Goal: Task Accomplishment & Management: Manage account settings

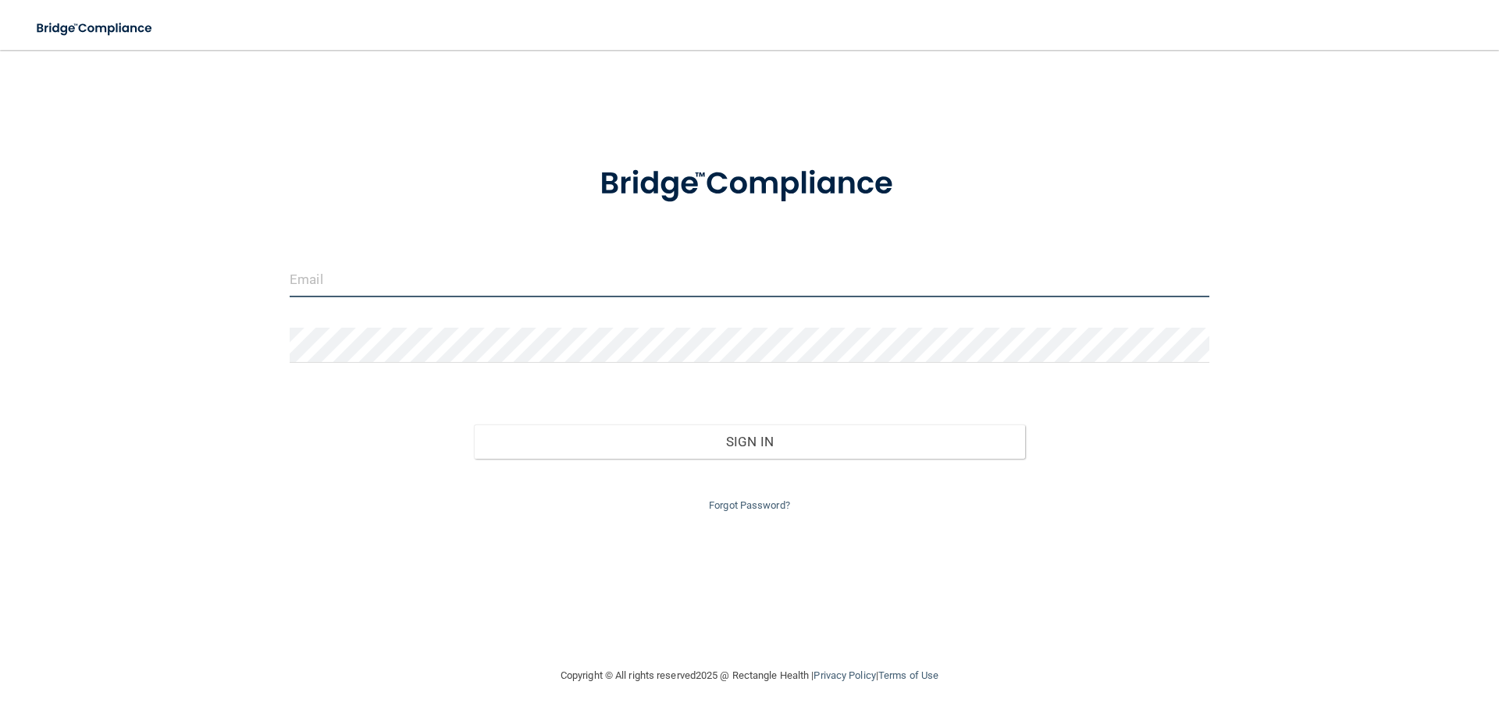
type input "[PERSON_NAME][EMAIL_ADDRESS][DOMAIN_NAME]"
drag, startPoint x: 470, startPoint y: 272, endPoint x: 470, endPoint y: 297, distance: 25.0
click at [470, 272] on input "[PERSON_NAME][EMAIL_ADDRESS][DOMAIN_NAME]" at bounding box center [750, 279] width 920 height 35
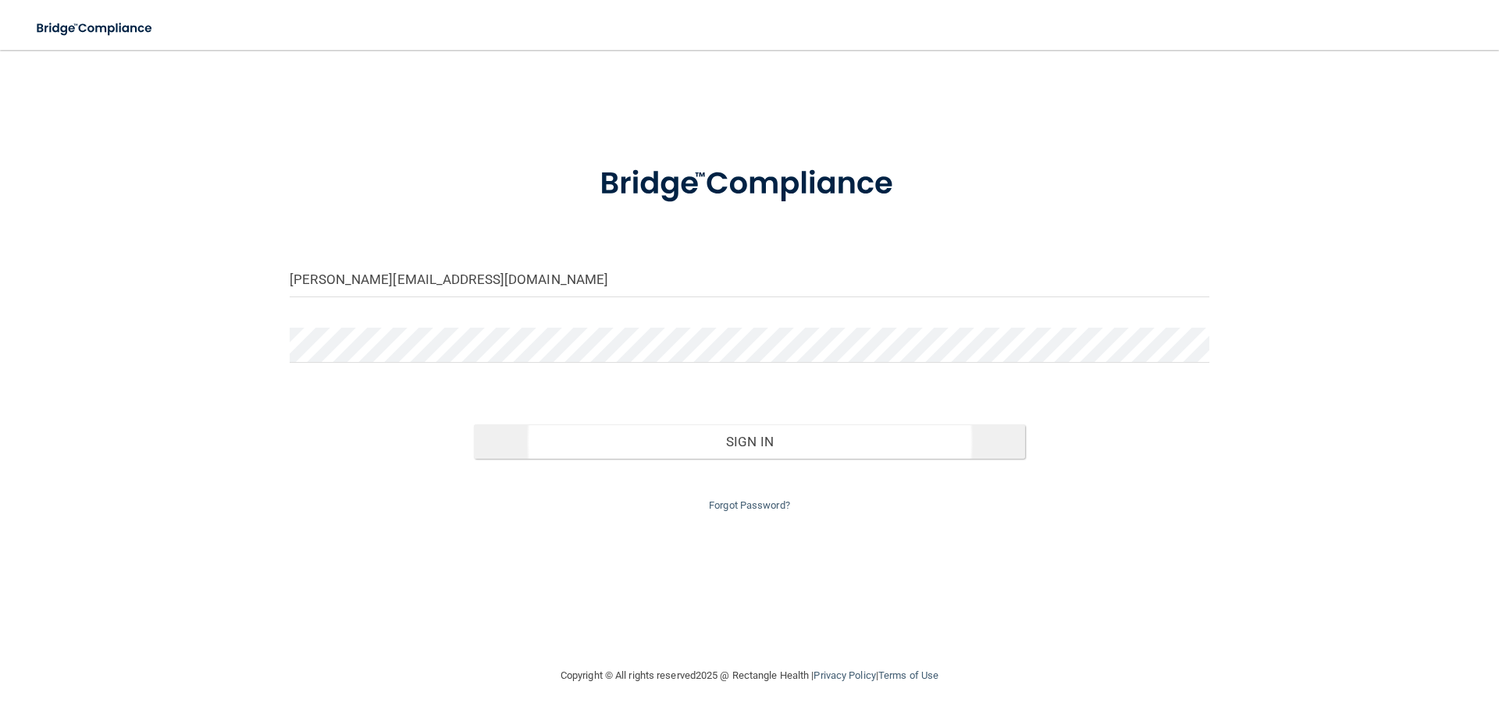
click at [678, 382] on form "[PERSON_NAME][EMAIL_ADDRESS][DOMAIN_NAME] Invalid email/password. You don't hav…" at bounding box center [750, 330] width 920 height 372
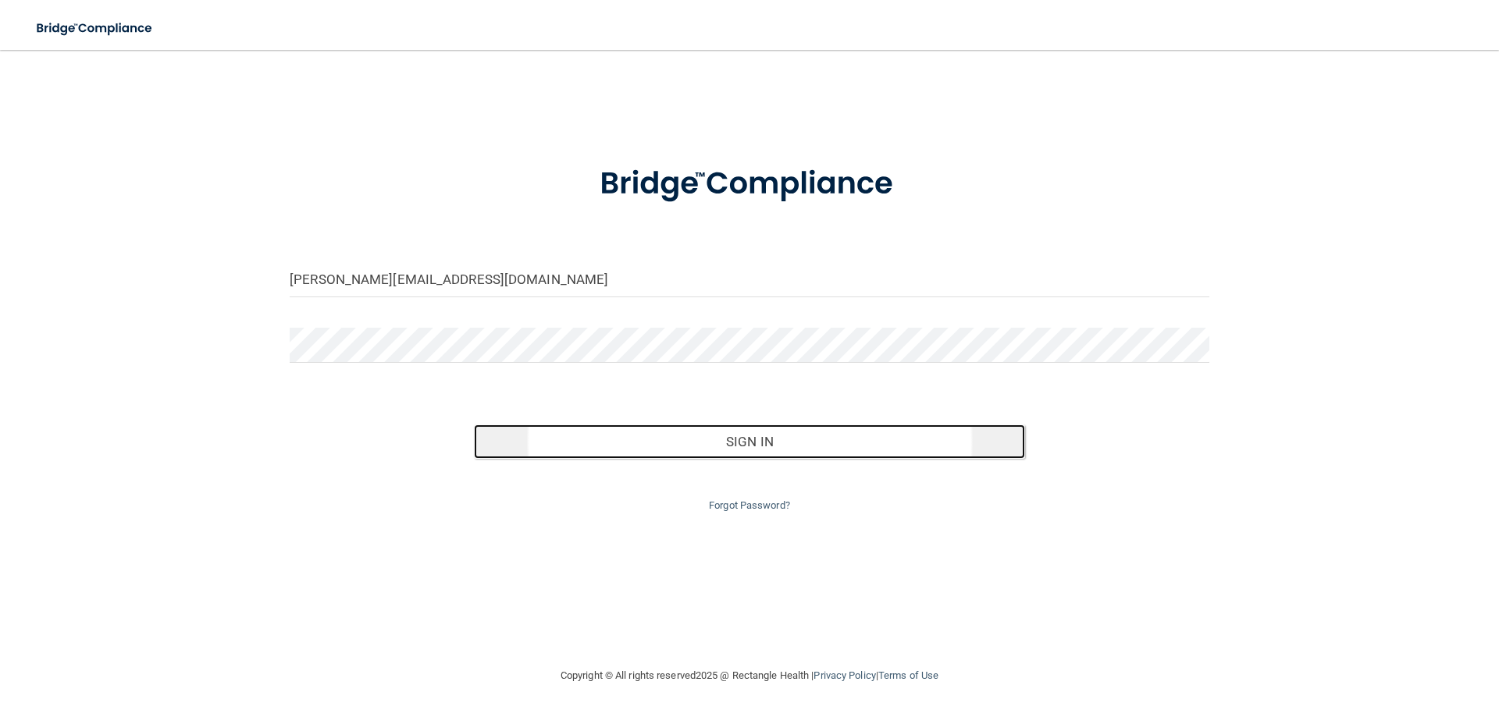
click at [695, 435] on button "Sign In" at bounding box center [750, 442] width 552 height 34
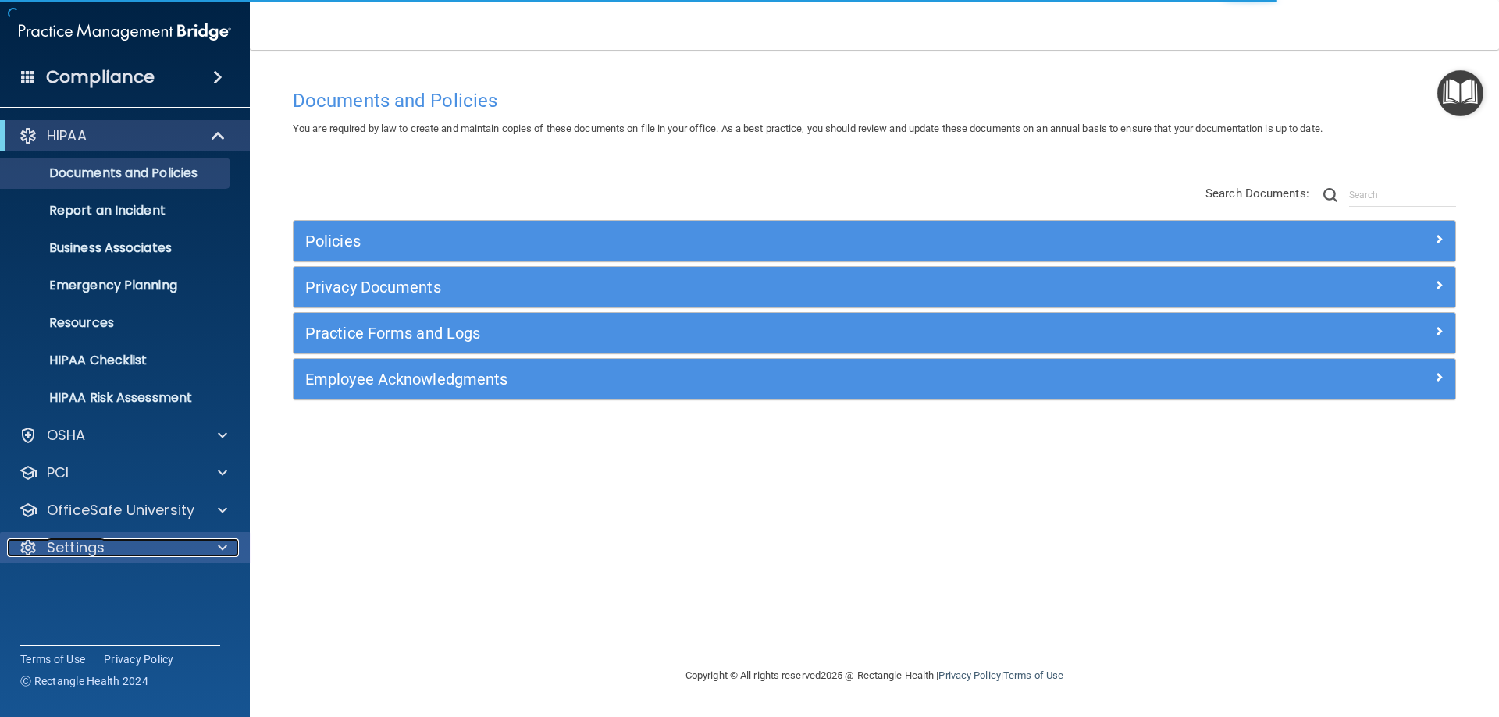
click at [208, 550] on div at bounding box center [220, 548] width 39 height 19
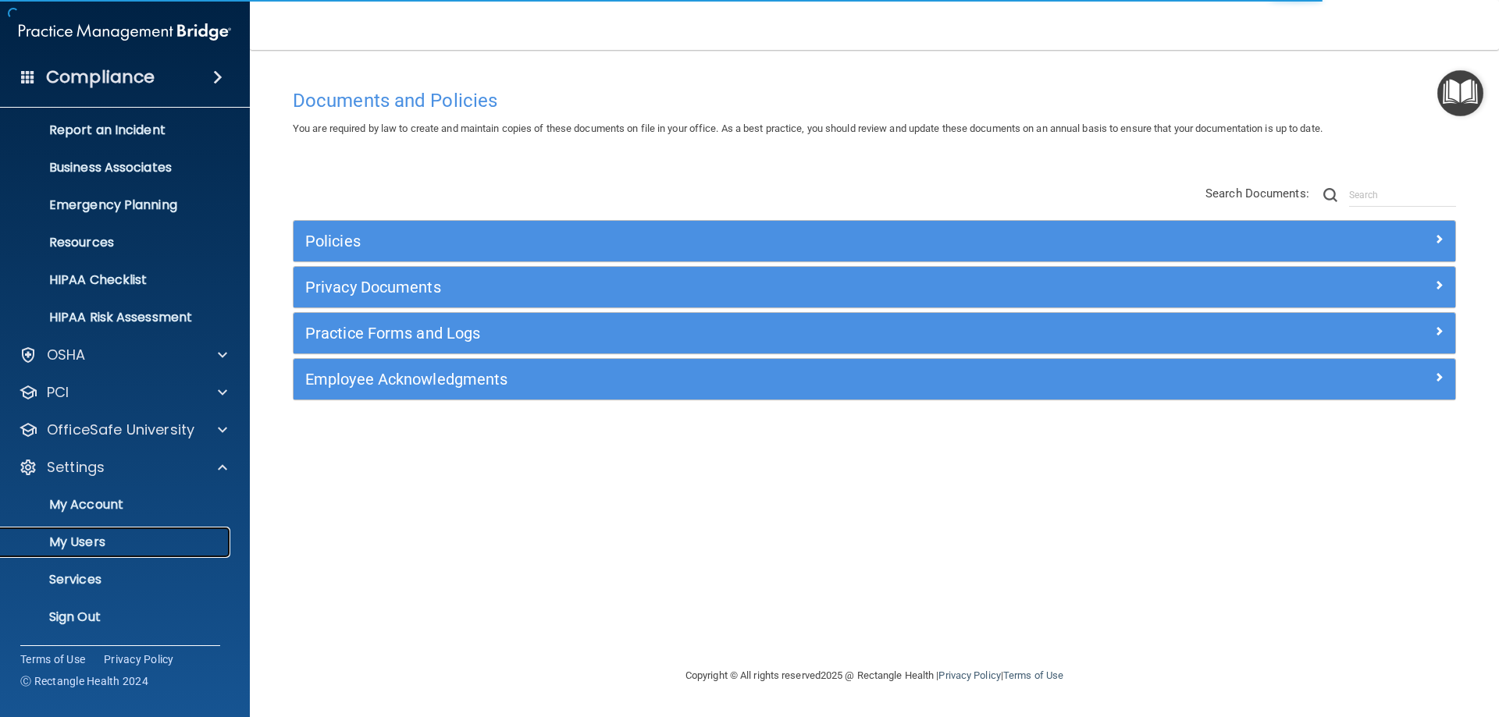
click at [99, 538] on p "My Users" at bounding box center [116, 543] width 213 height 16
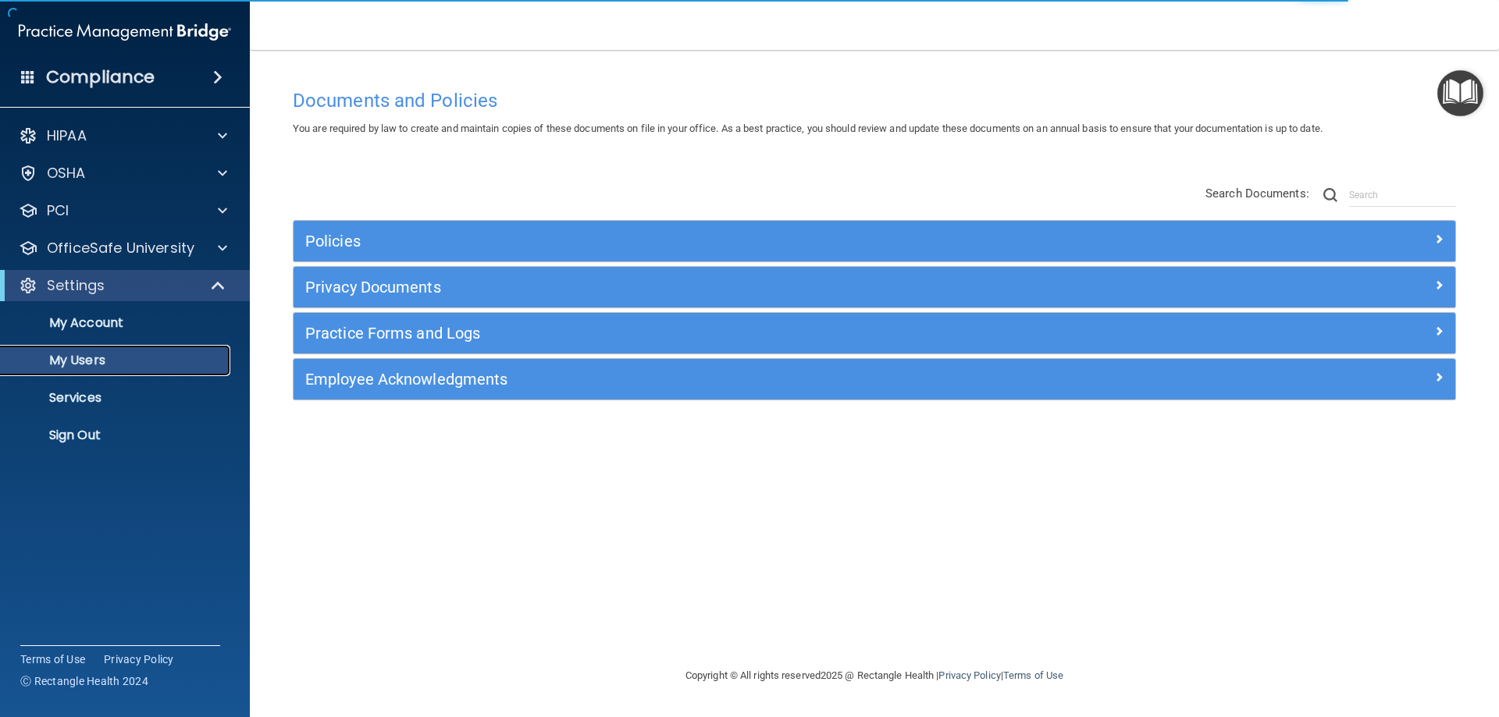
click at [69, 363] on p "My Users" at bounding box center [116, 361] width 213 height 16
select select "20"
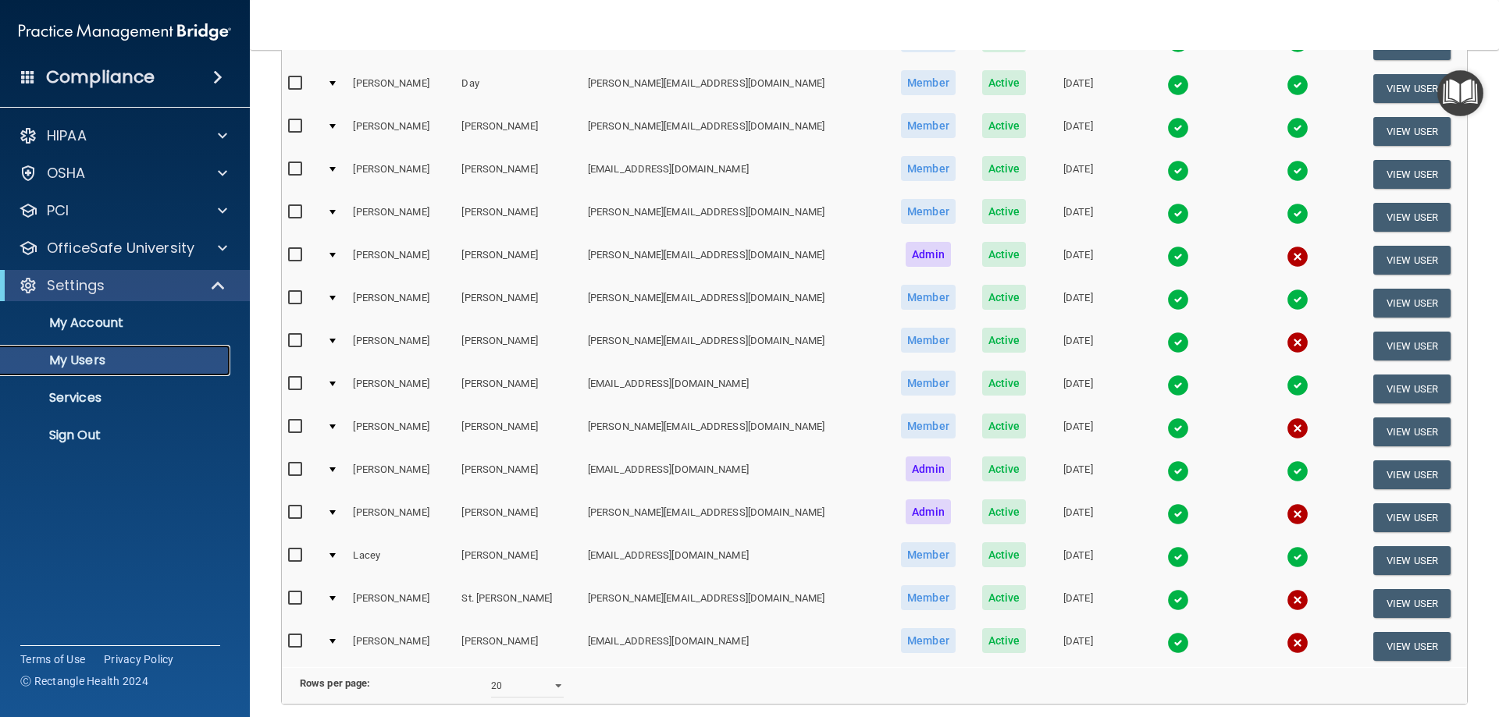
scroll to position [390, 0]
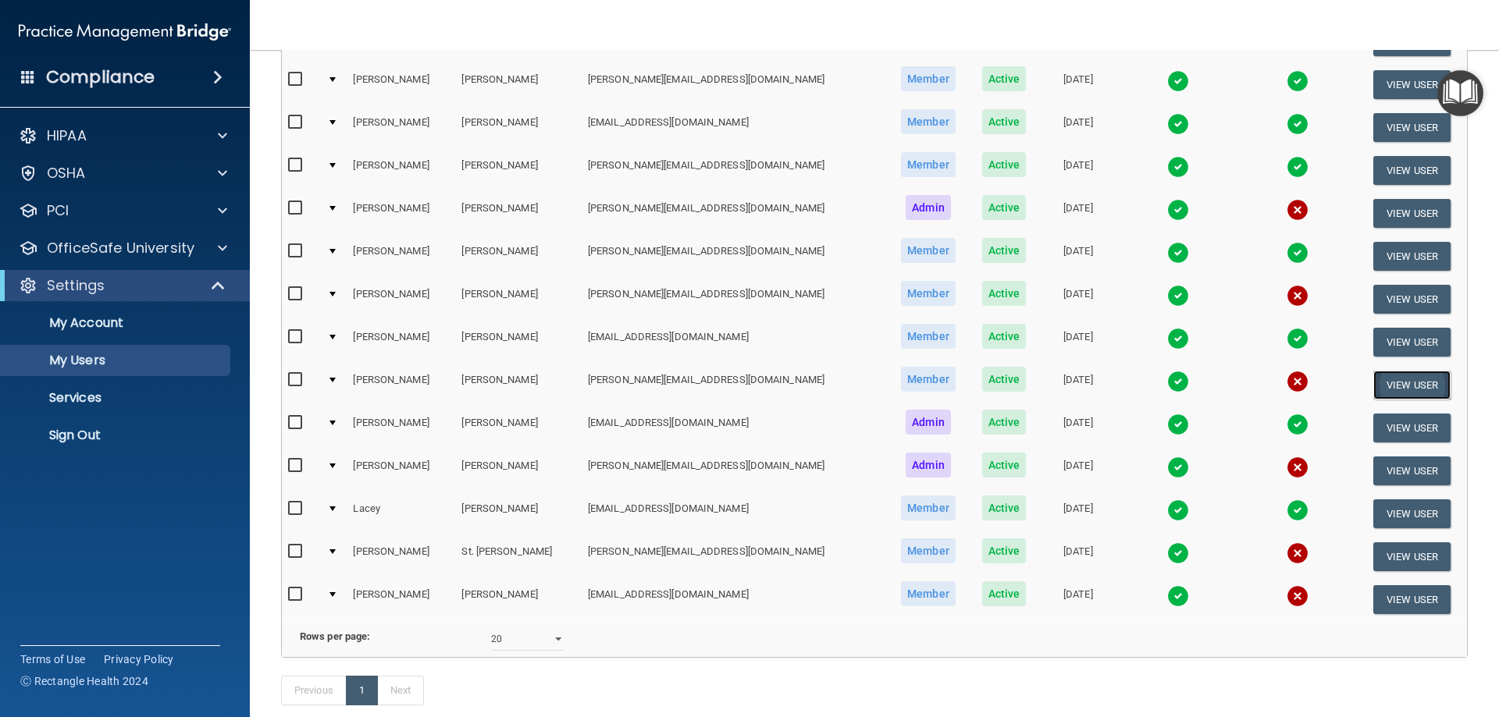
click at [1387, 393] on button "View User" at bounding box center [1411, 385] width 77 height 29
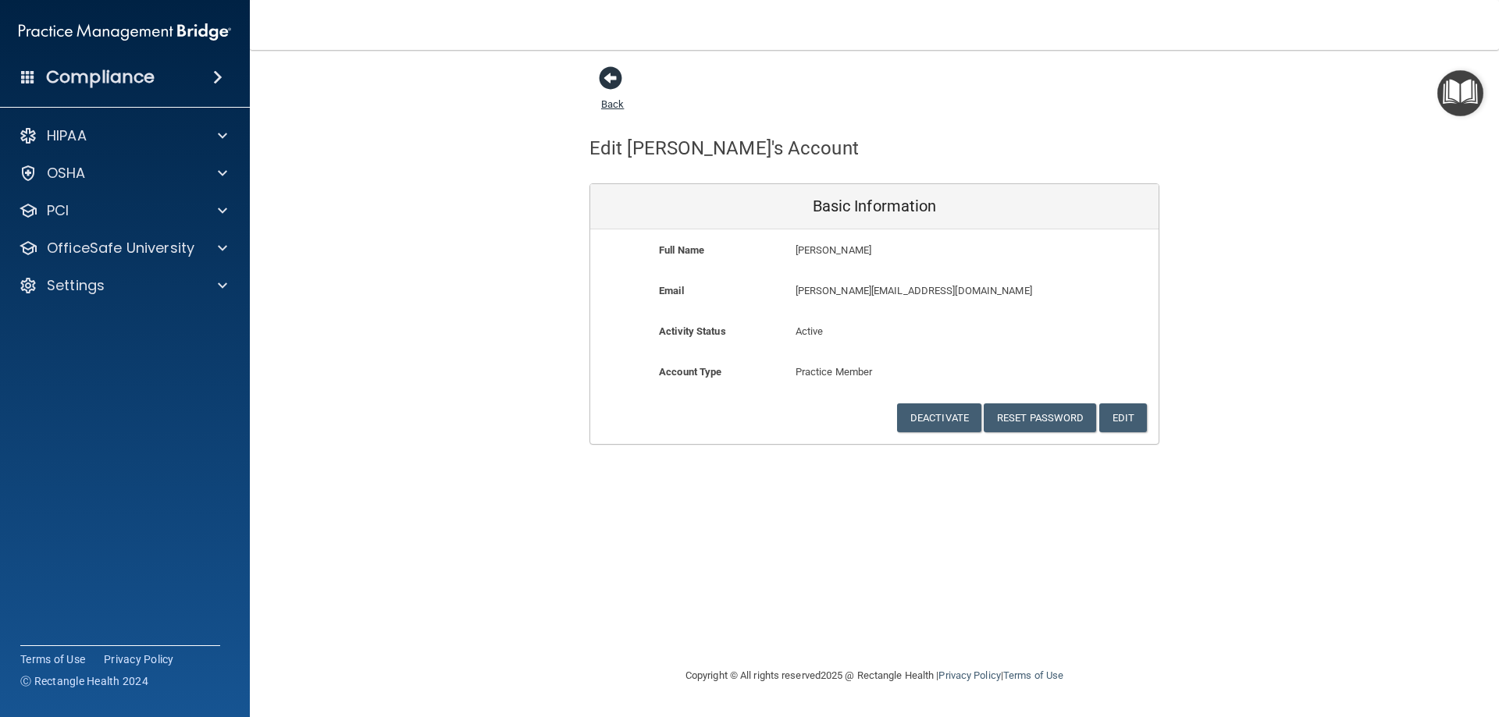
click at [604, 79] on span at bounding box center [610, 77] width 23 height 23
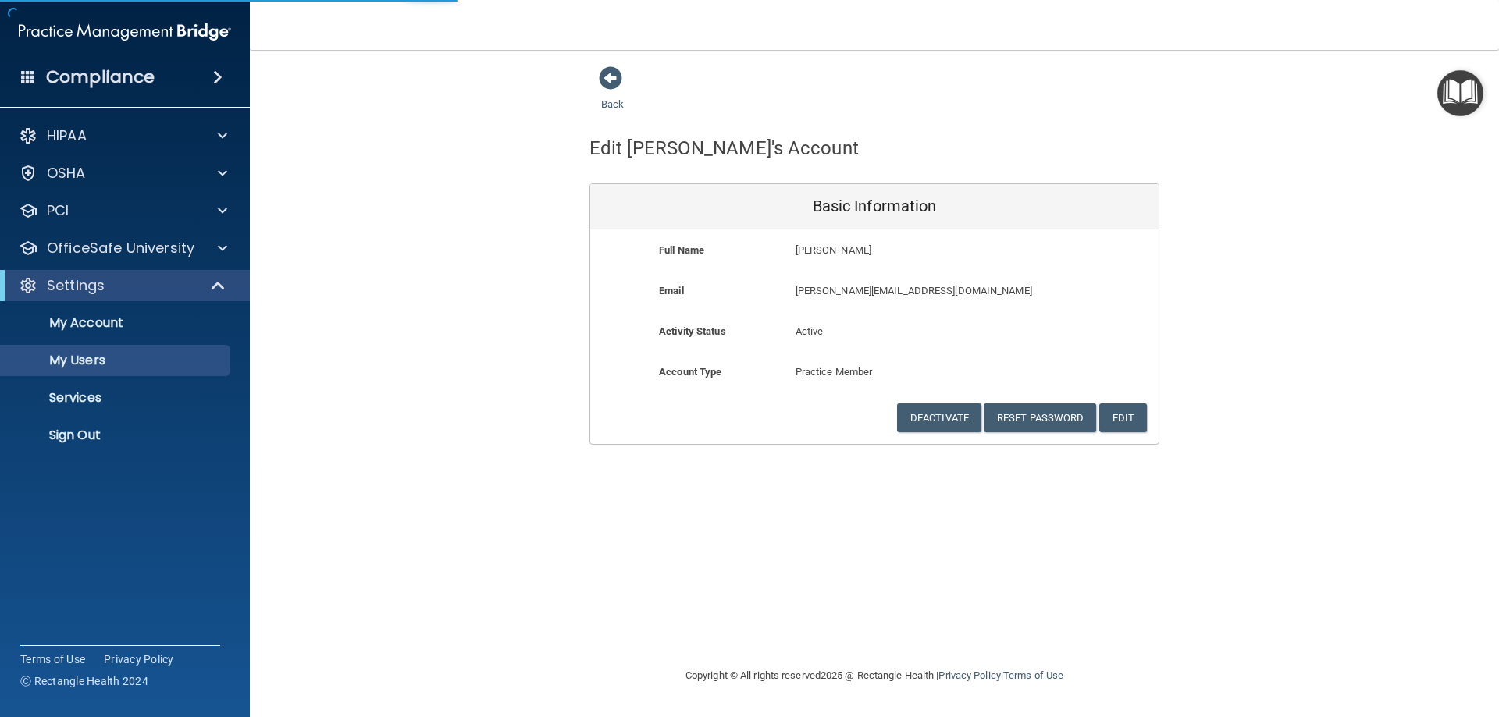
select select "20"
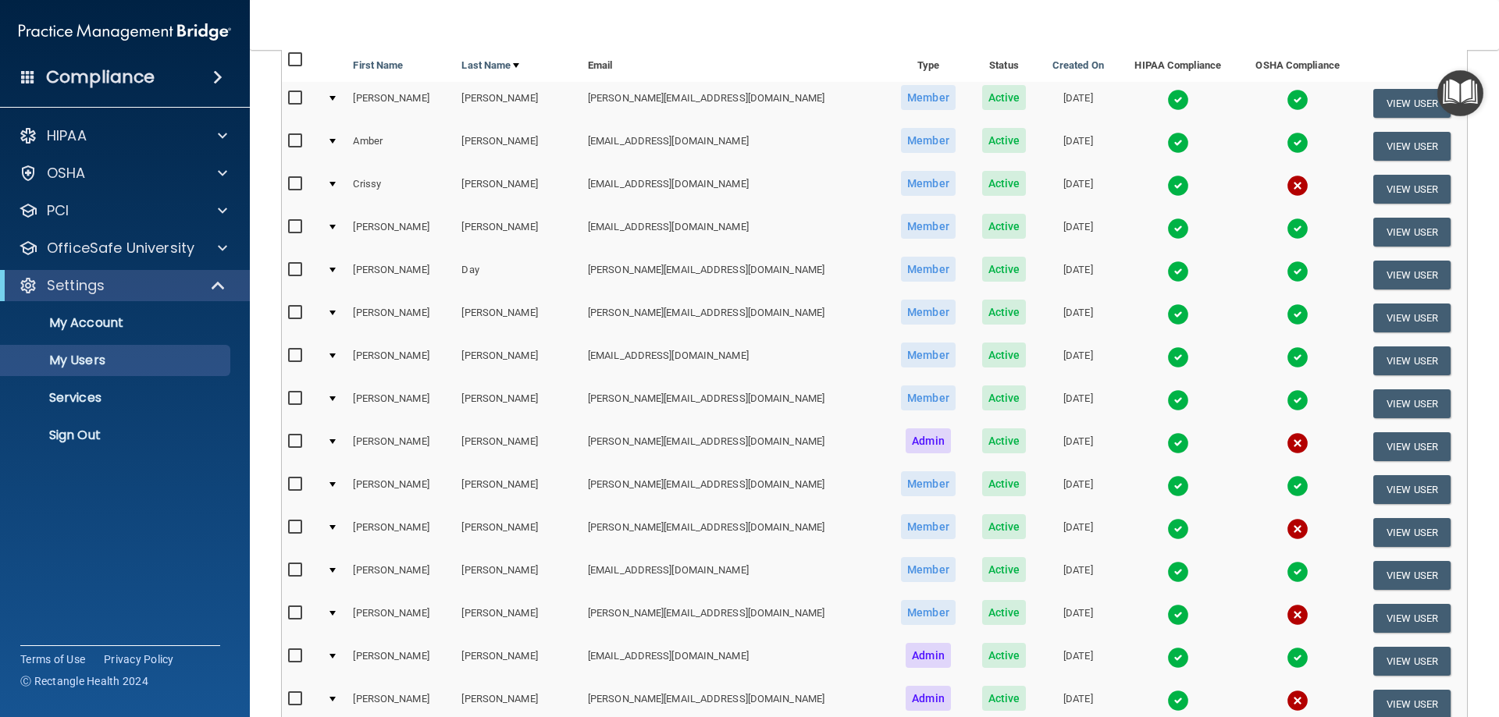
scroll to position [176, 0]
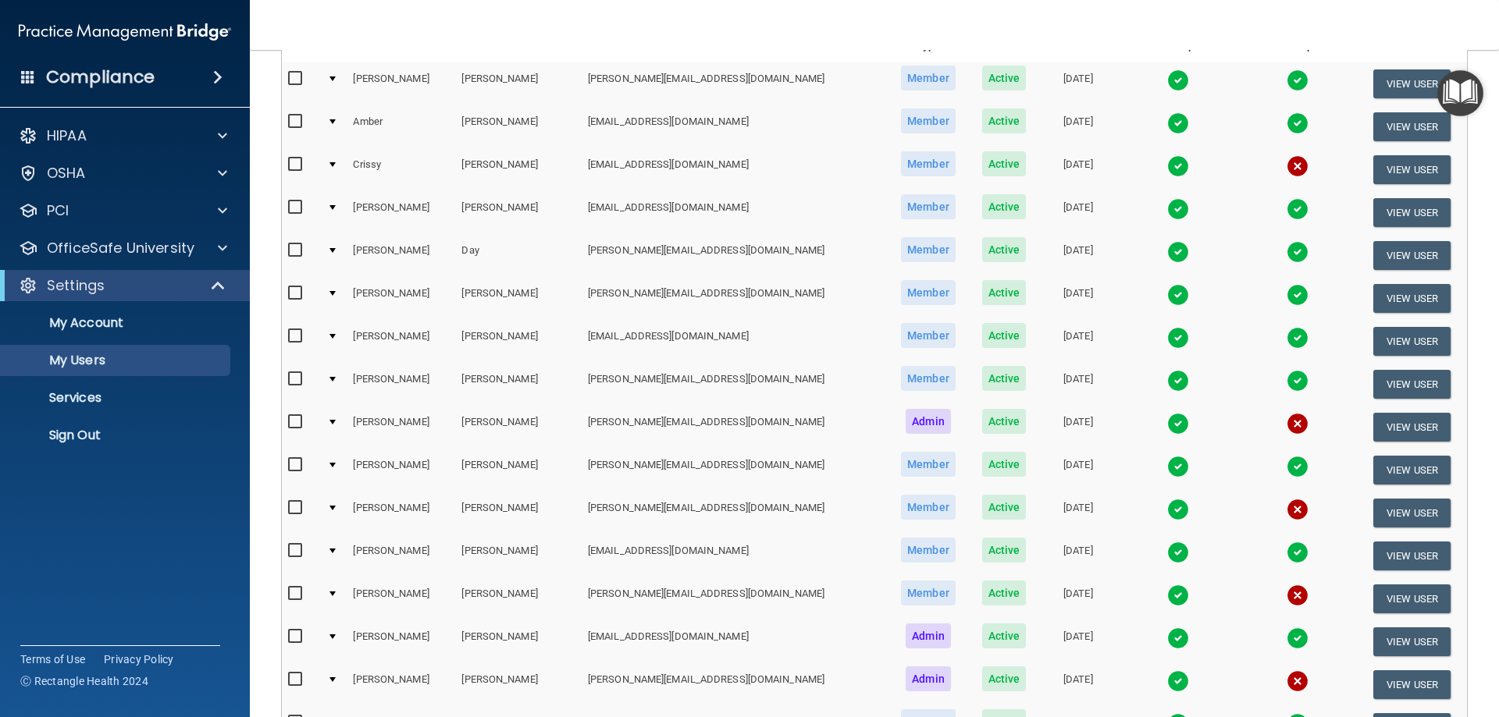
click at [1287, 593] on img at bounding box center [1298, 596] width 22 height 22
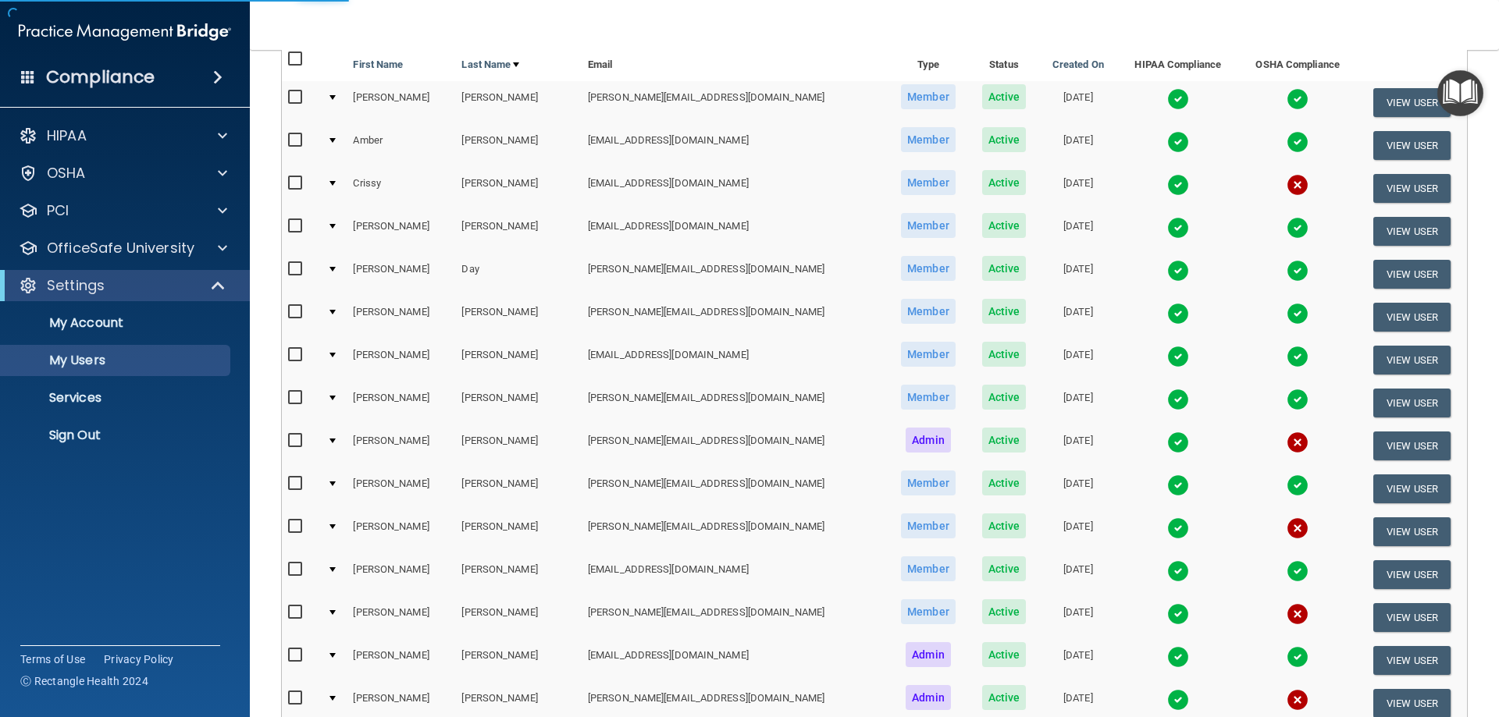
click at [1287, 614] on img at bounding box center [1298, 615] width 22 height 22
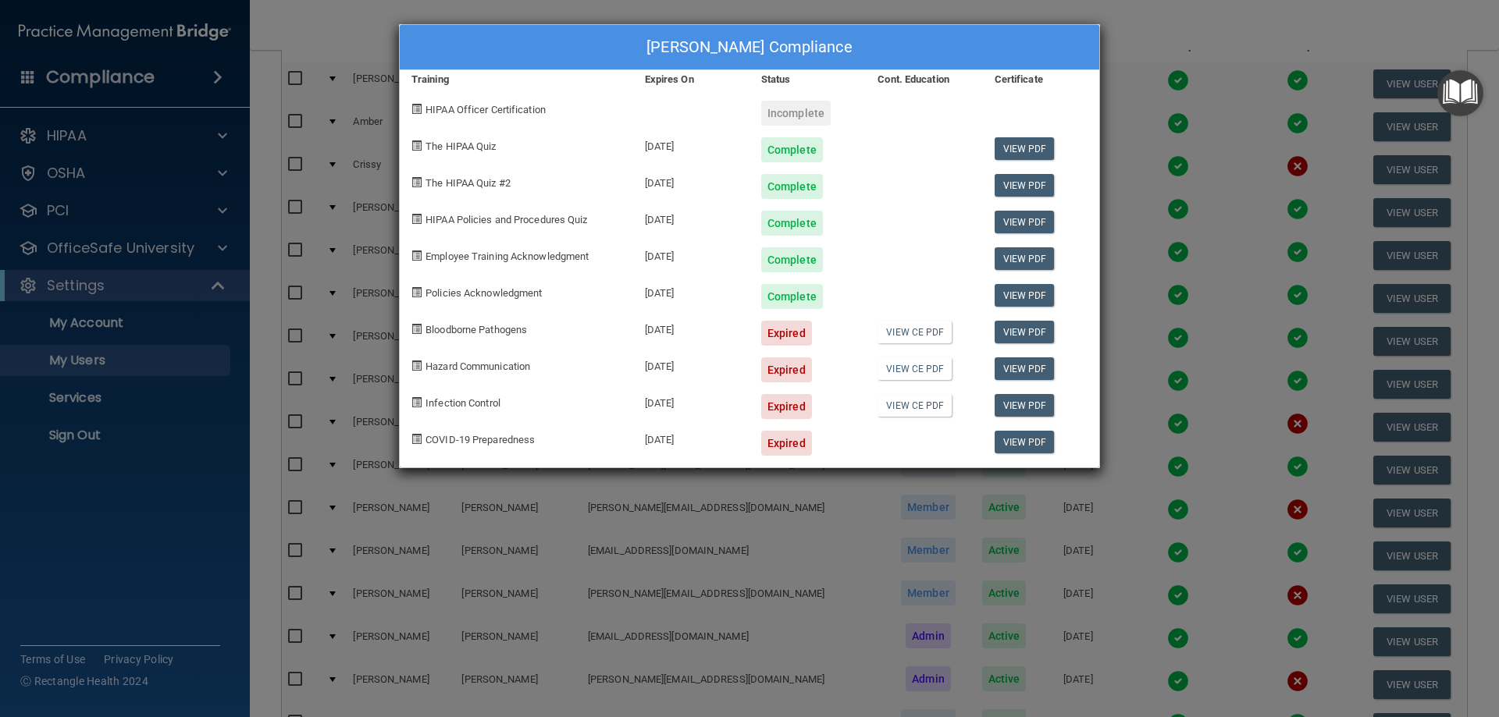
click at [818, 17] on div "[PERSON_NAME] Compliance Training Expires On Status Cont. Education Certificate…" at bounding box center [749, 358] width 1499 height 717
click at [1200, 27] on div "[PERSON_NAME] Compliance Training Expires On Status Cont. Education Certificate…" at bounding box center [749, 358] width 1499 height 717
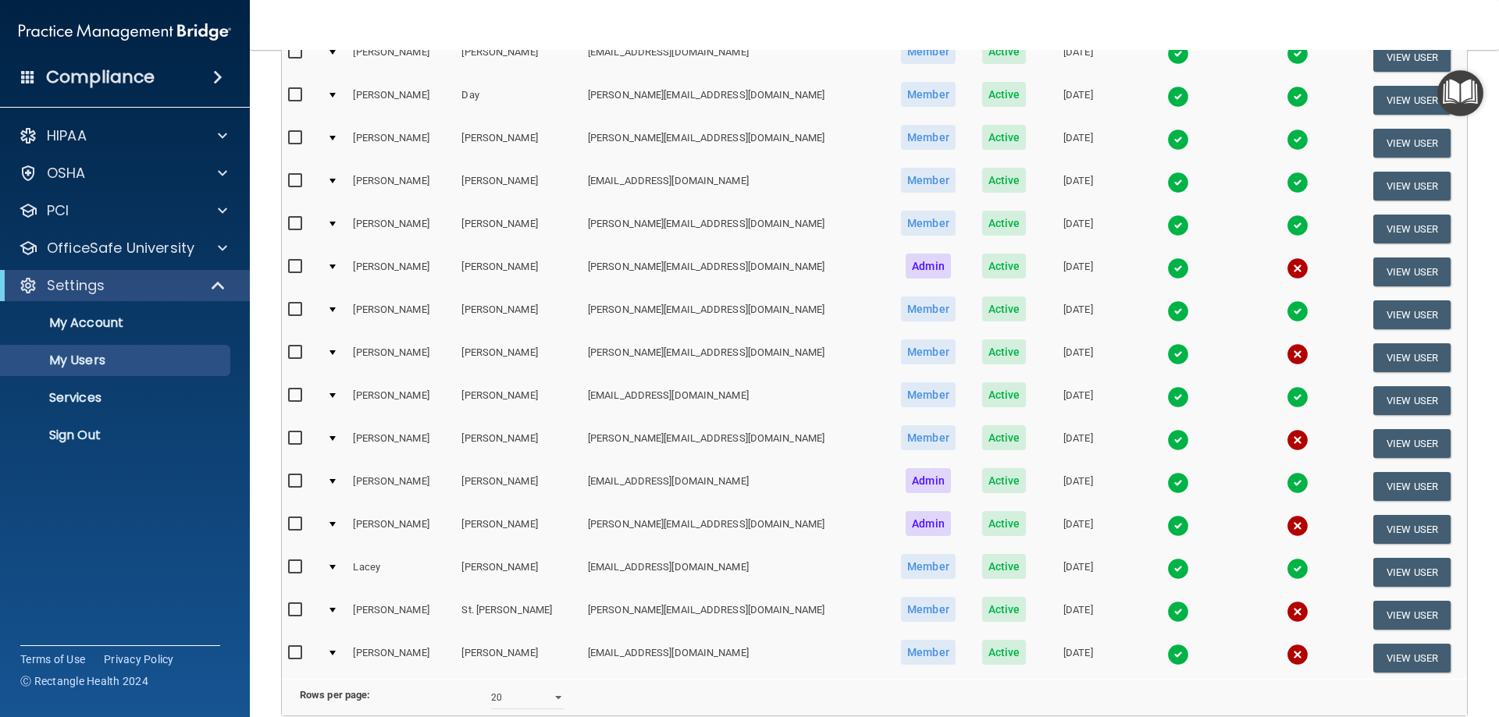
scroll to position [333, 0]
click at [1287, 610] on img at bounding box center [1298, 611] width 22 height 22
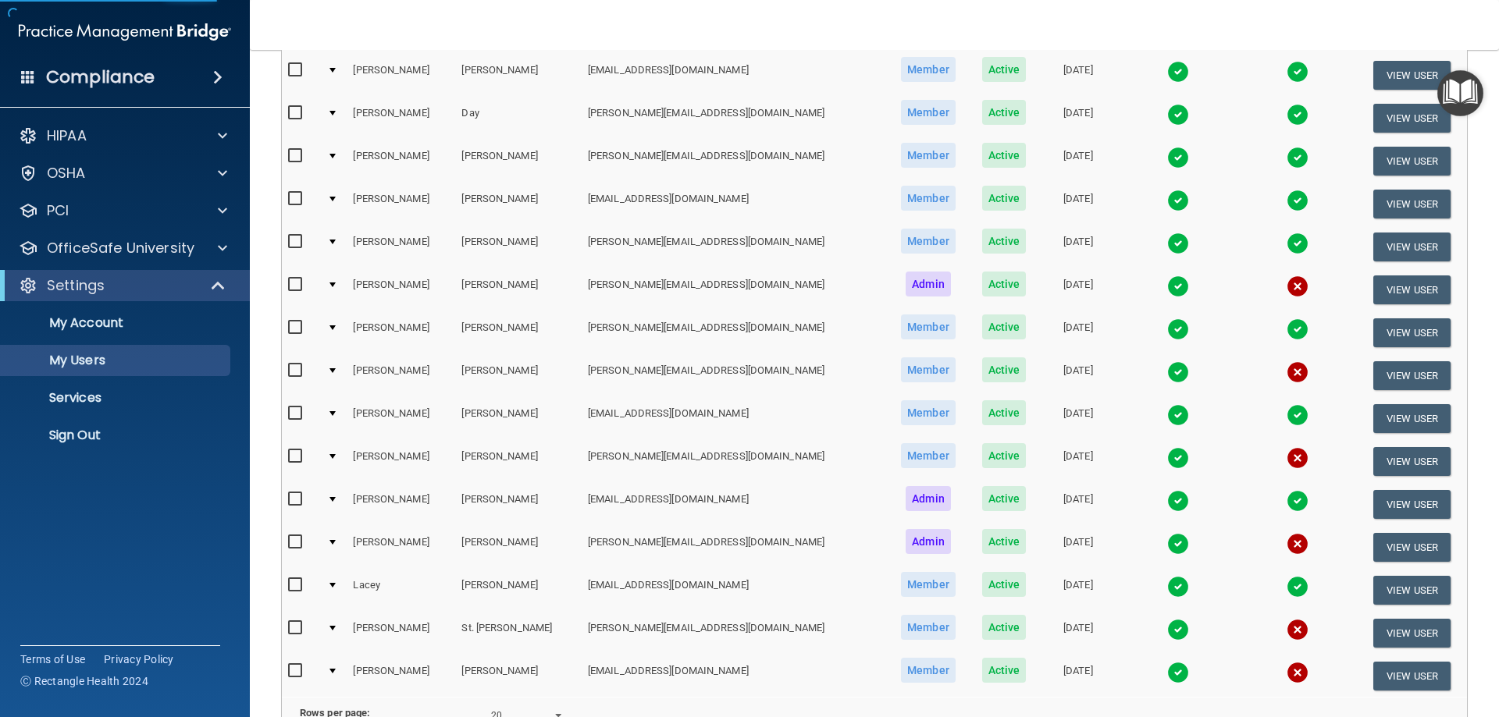
click at [1287, 628] on img at bounding box center [1298, 630] width 22 height 22
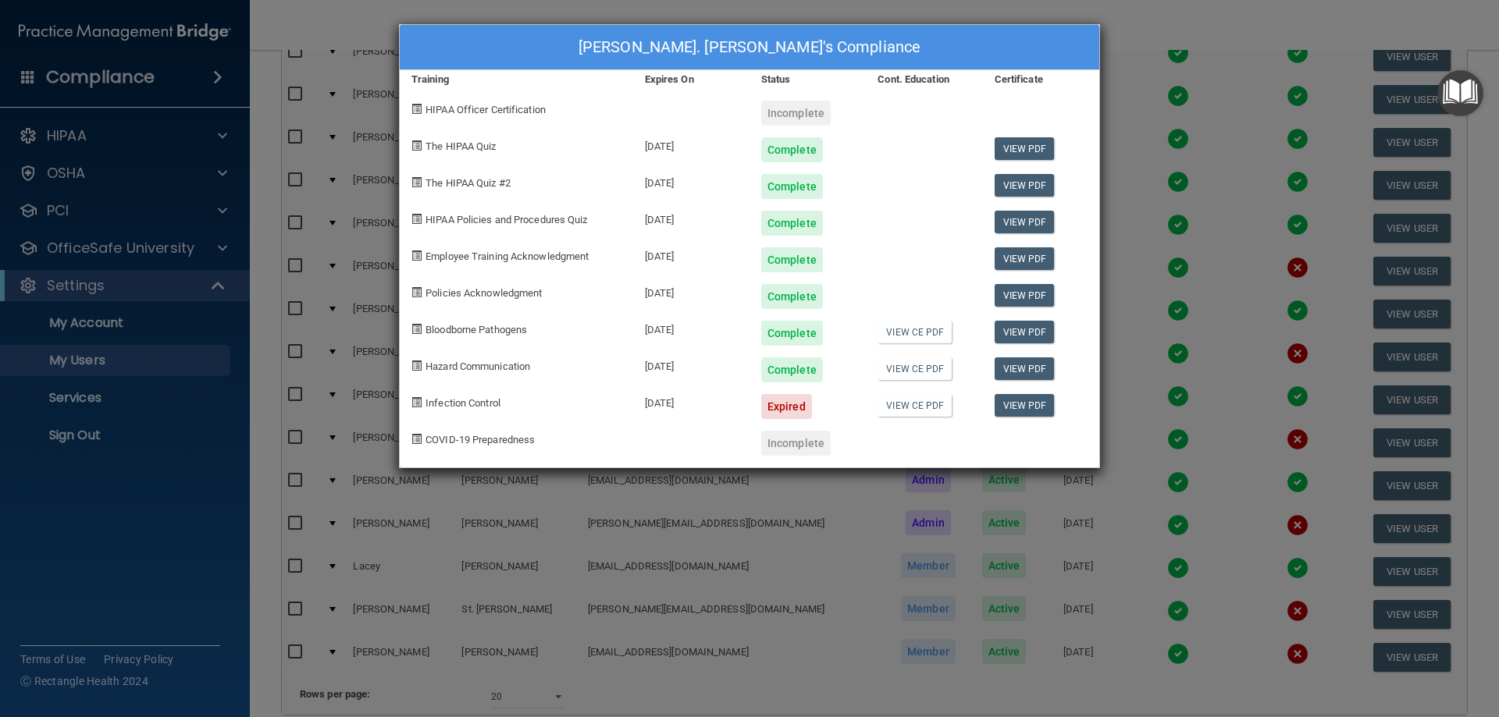
click at [1162, 351] on div "[PERSON_NAME]. [PERSON_NAME]'s Compliance Training Expires On Status Cont. Educ…" at bounding box center [749, 358] width 1499 height 717
click at [1169, 84] on div "[PERSON_NAME]. [PERSON_NAME]'s Compliance Training Expires On Status Cont. Educ…" at bounding box center [749, 358] width 1499 height 717
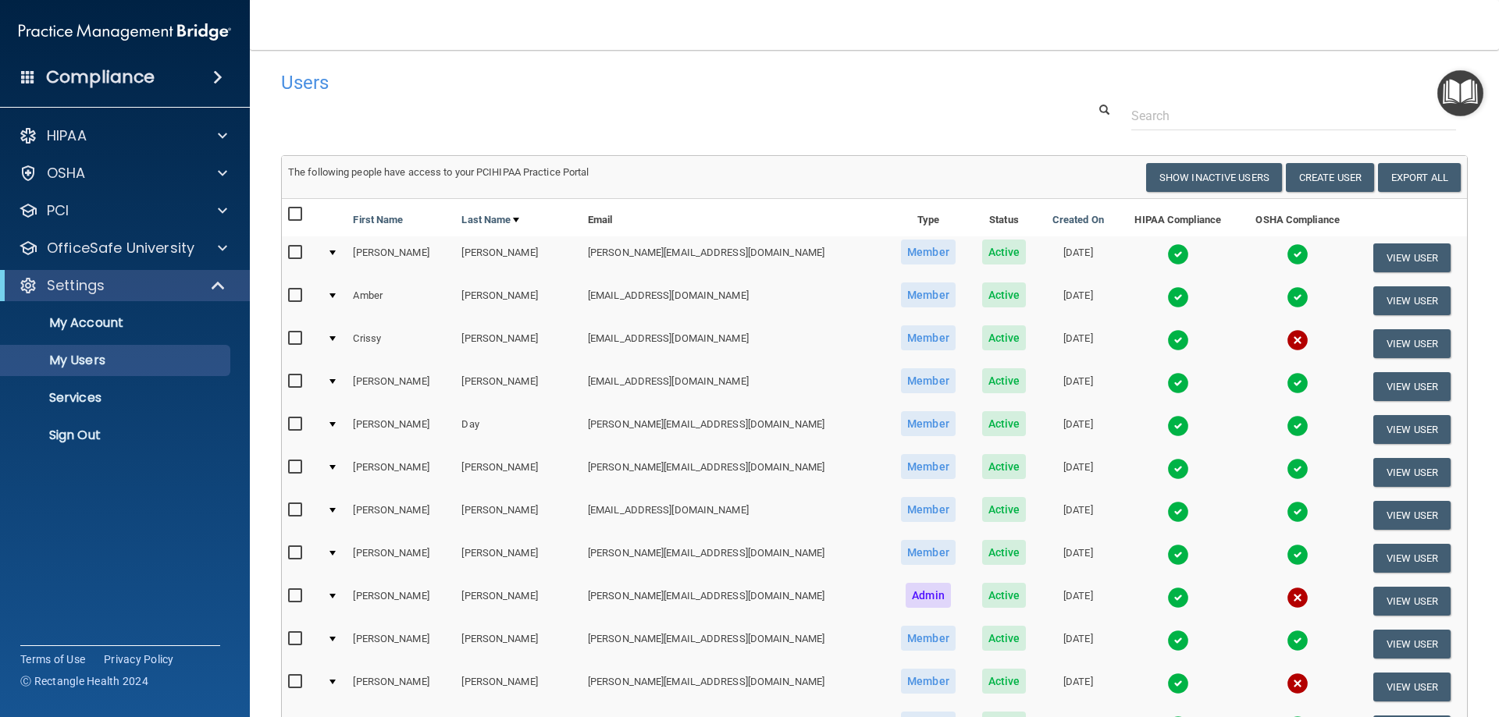
scroll to position [0, 0]
